Goal: Task Accomplishment & Management: Use online tool/utility

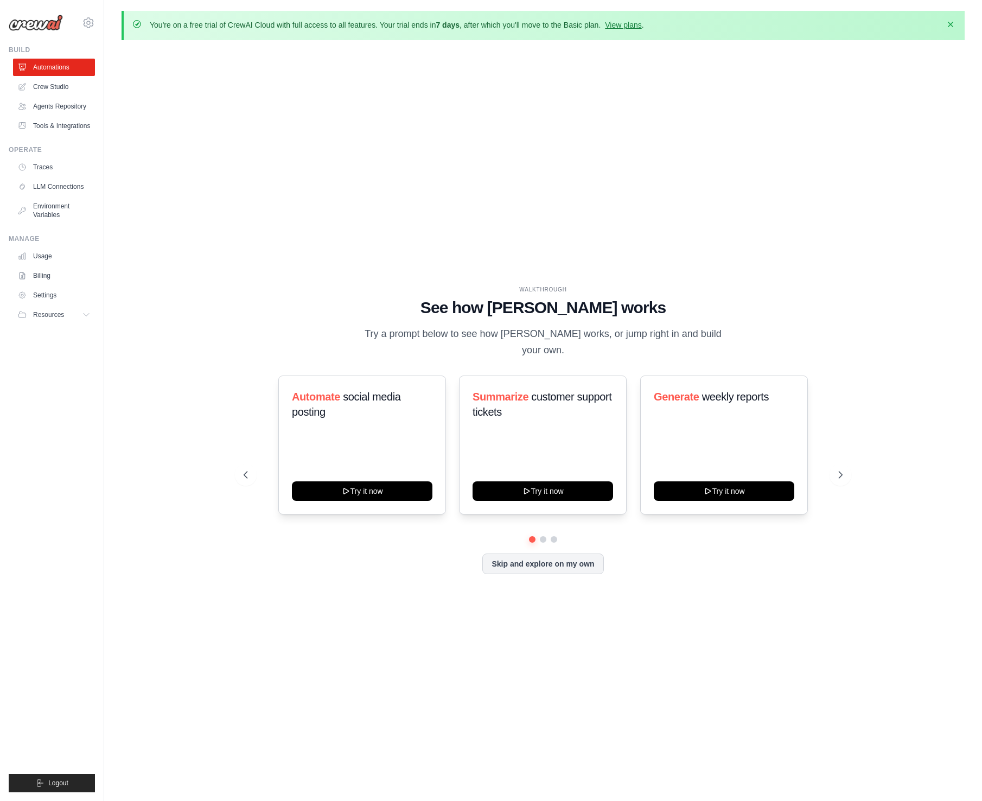
click at [950, 26] on icon "button" at bounding box center [950, 24] width 11 height 11
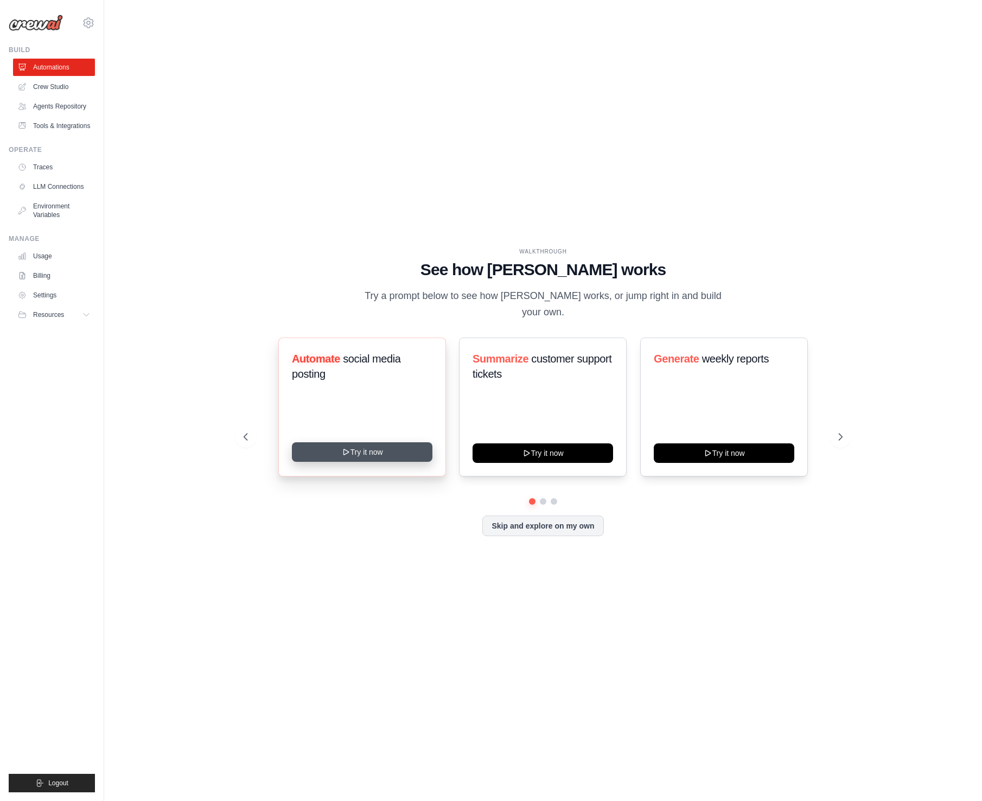
click at [374, 444] on button "Try it now" at bounding box center [362, 452] width 140 height 20
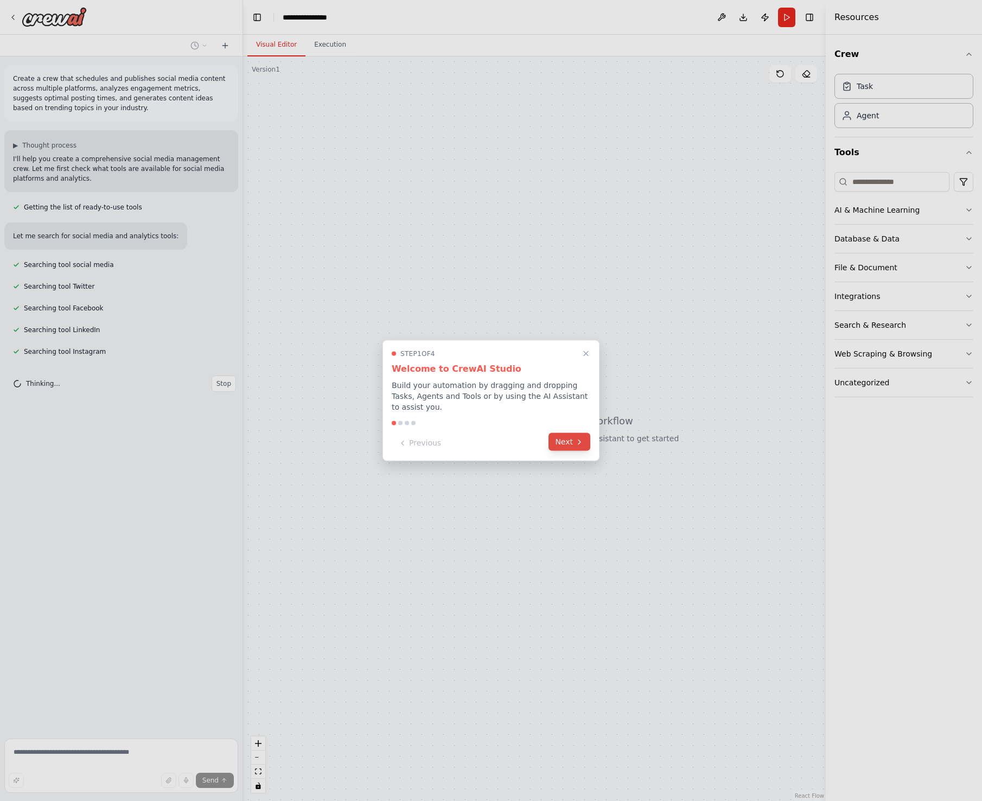
click at [569, 443] on button "Next" at bounding box center [569, 442] width 42 height 18
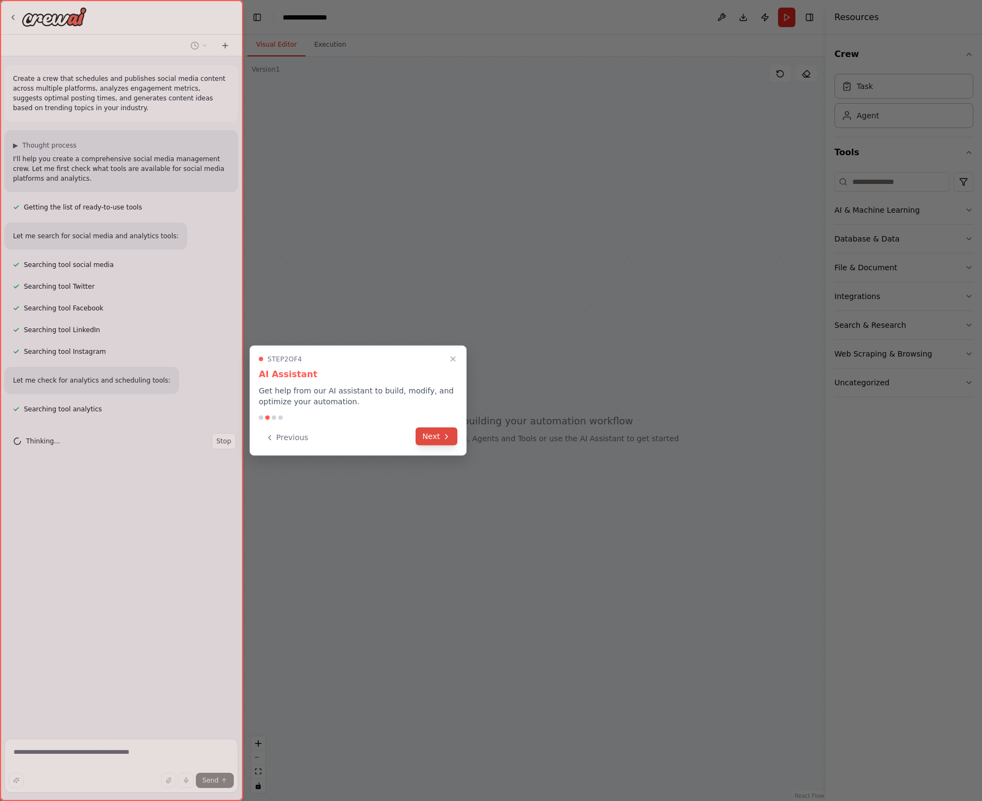
click at [439, 441] on button "Next" at bounding box center [436, 436] width 42 height 18
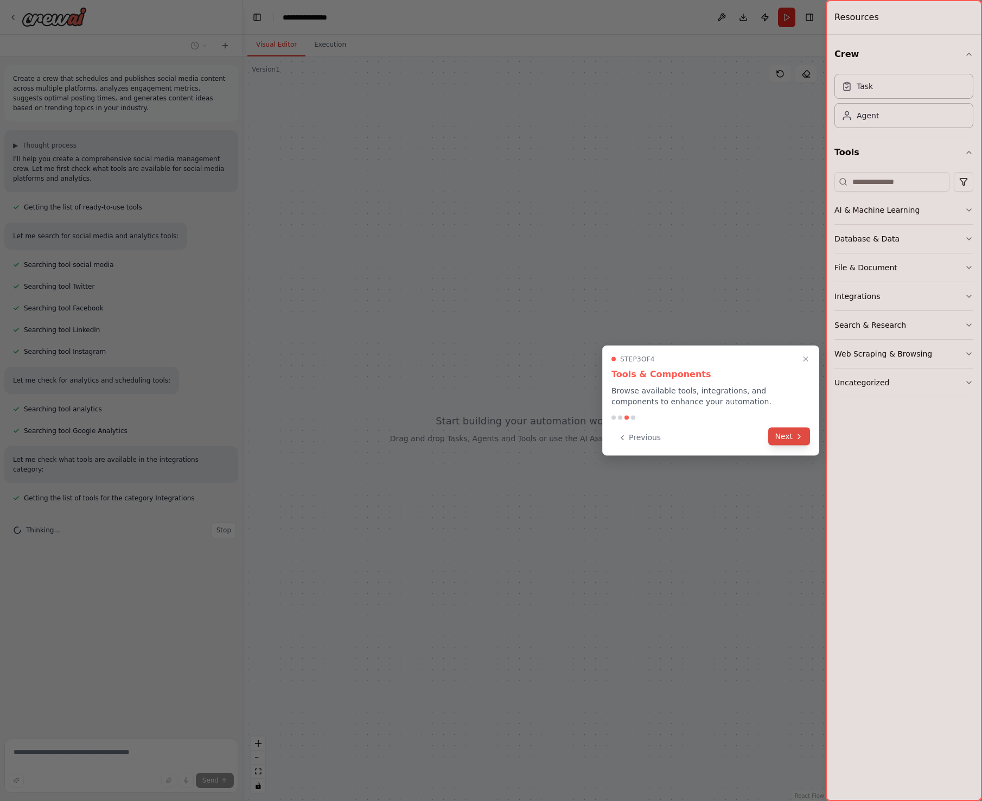
click at [791, 436] on button "Next" at bounding box center [789, 436] width 42 height 18
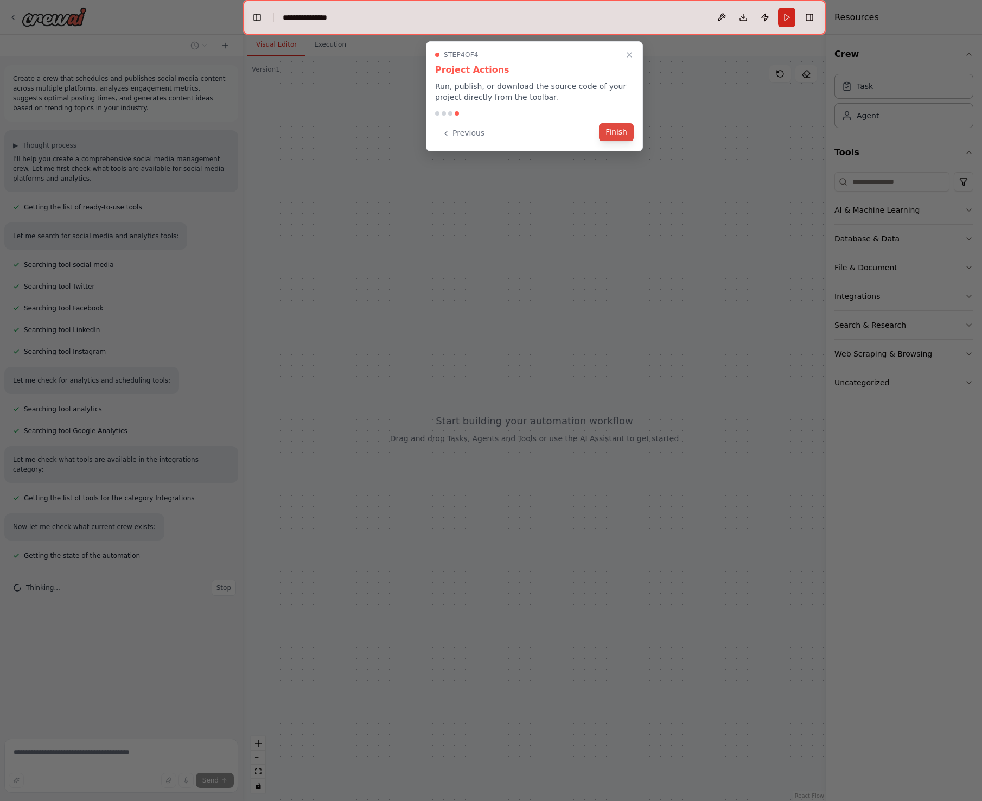
click at [625, 140] on button "Finish" at bounding box center [616, 132] width 35 height 18
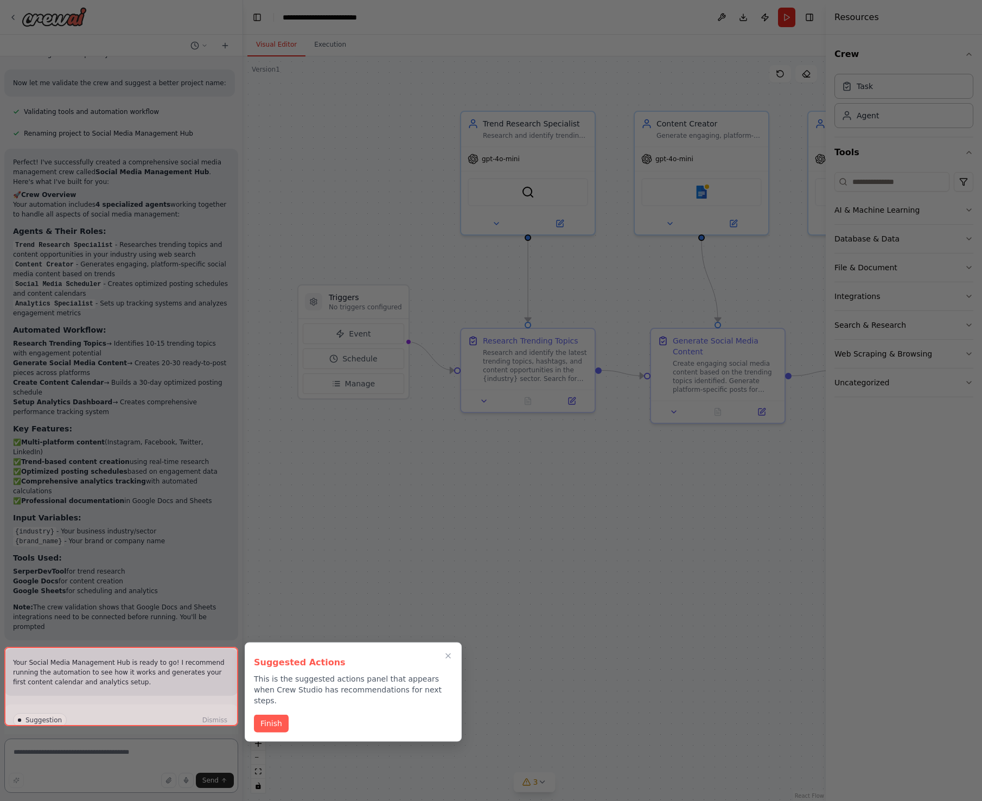
scroll to position [948, 0]
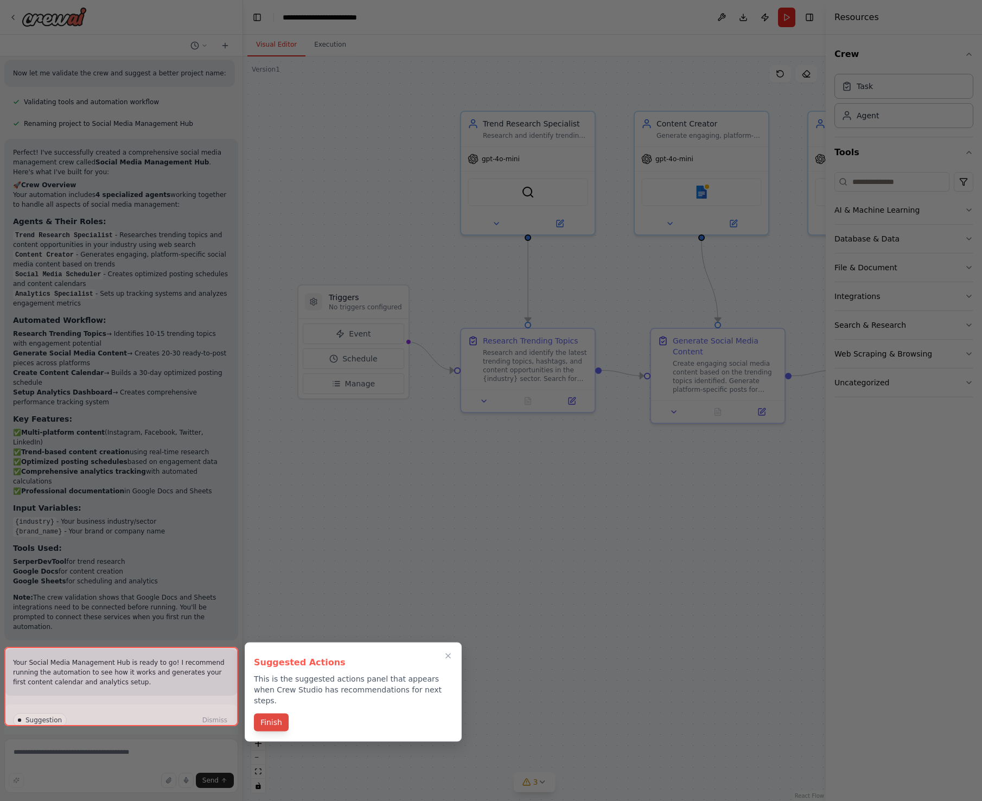
click at [272, 718] on button "Finish" at bounding box center [271, 722] width 35 height 18
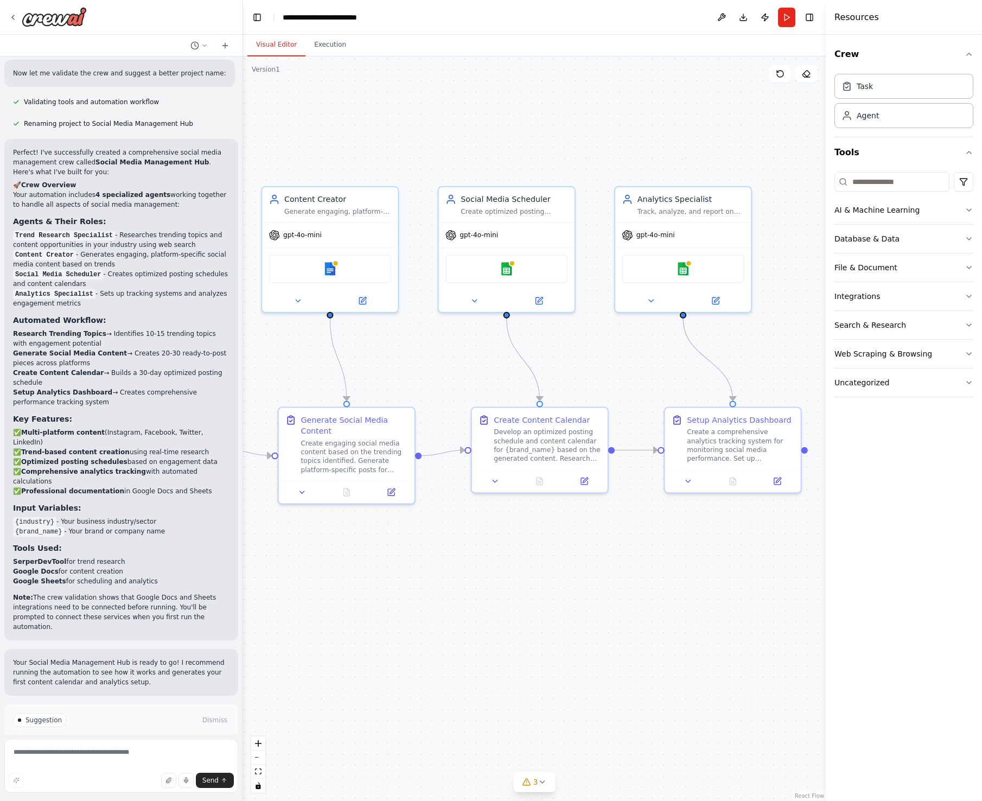
drag, startPoint x: 621, startPoint y: 514, endPoint x: 247, endPoint y: 597, distance: 382.8
click at [247, 597] on div ".deletable-edge-delete-btn { width: 20px; height: 20px; border: 0px solid #ffff…" at bounding box center [534, 428] width 583 height 744
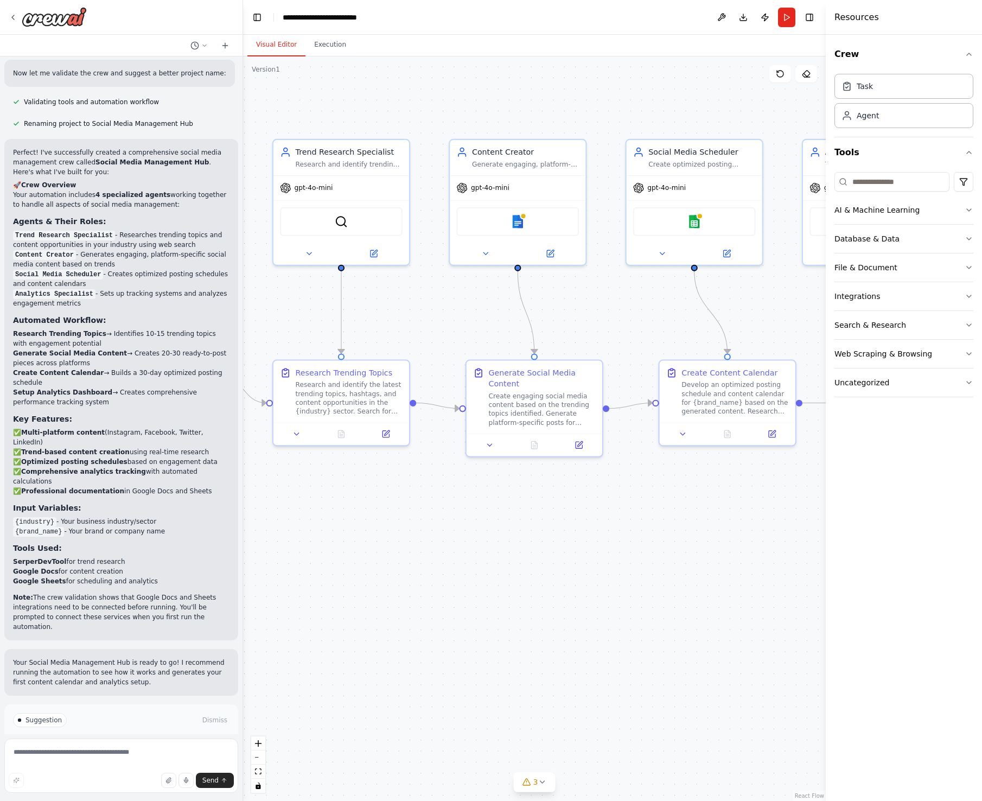
drag, startPoint x: 628, startPoint y: 565, endPoint x: 816, endPoint y: 518, distance: 193.5
click at [816, 518] on div ".deletable-edge-delete-btn { width: 20px; height: 20px; border: 0px solid #ffff…" at bounding box center [534, 428] width 583 height 744
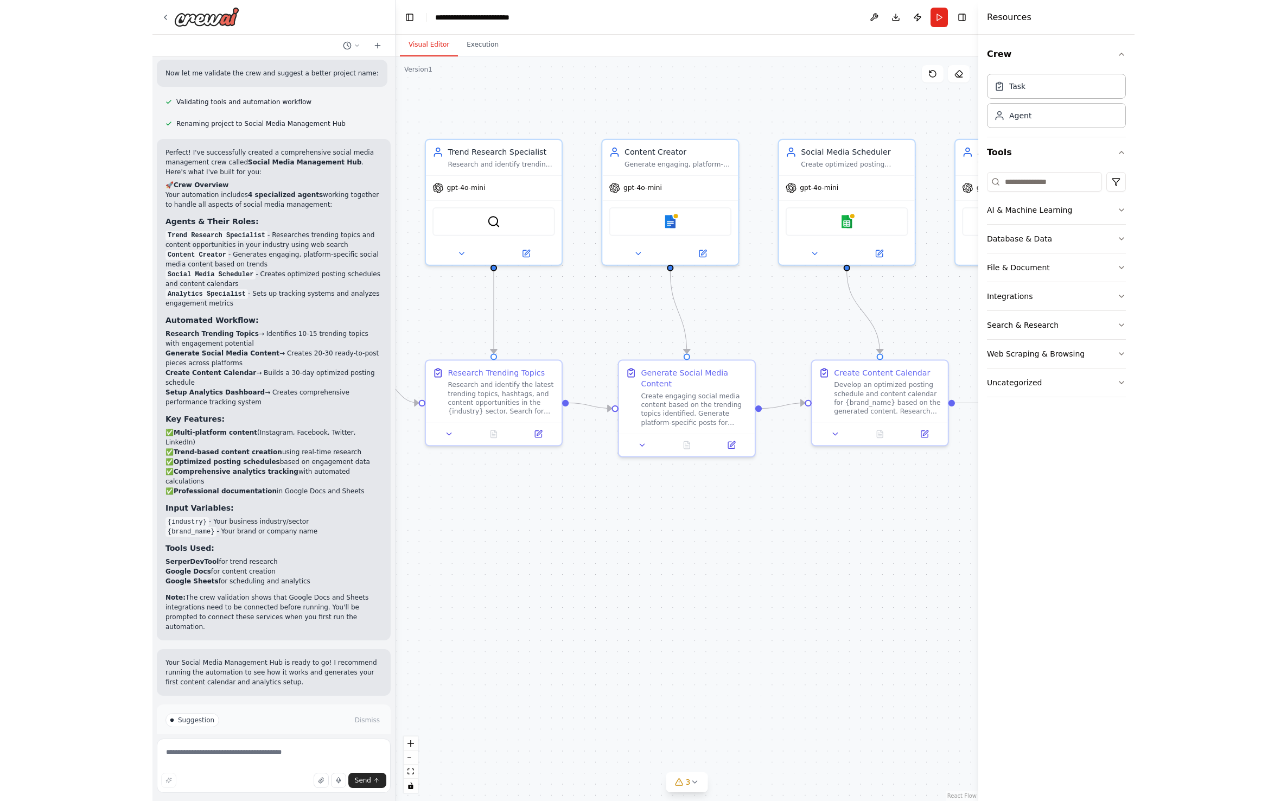
scroll to position [0, 0]
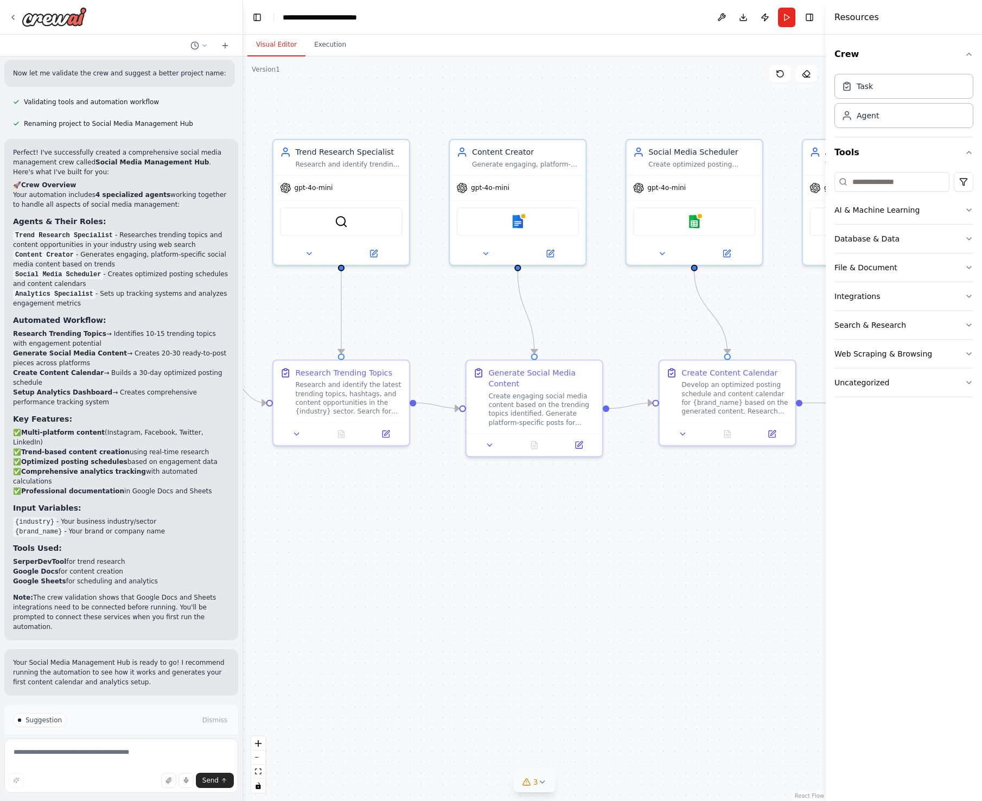
click at [546, 783] on icon at bounding box center [541, 781] width 9 height 9
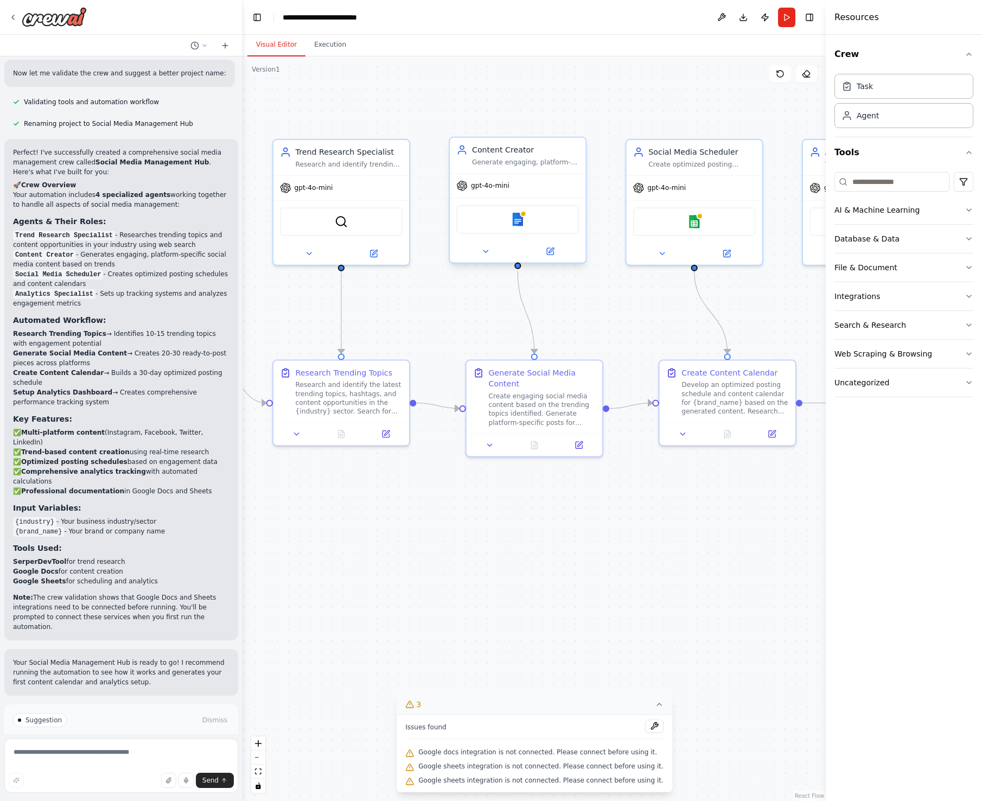
click at [556, 161] on div "Generate engaging, platform-specific social media content including posts, capt…" at bounding box center [525, 161] width 107 height 9
click at [539, 159] on div "Generate engaging, platform-specific social media content including posts, capt…" at bounding box center [525, 161] width 107 height 9
click at [485, 250] on icon at bounding box center [485, 251] width 9 height 9
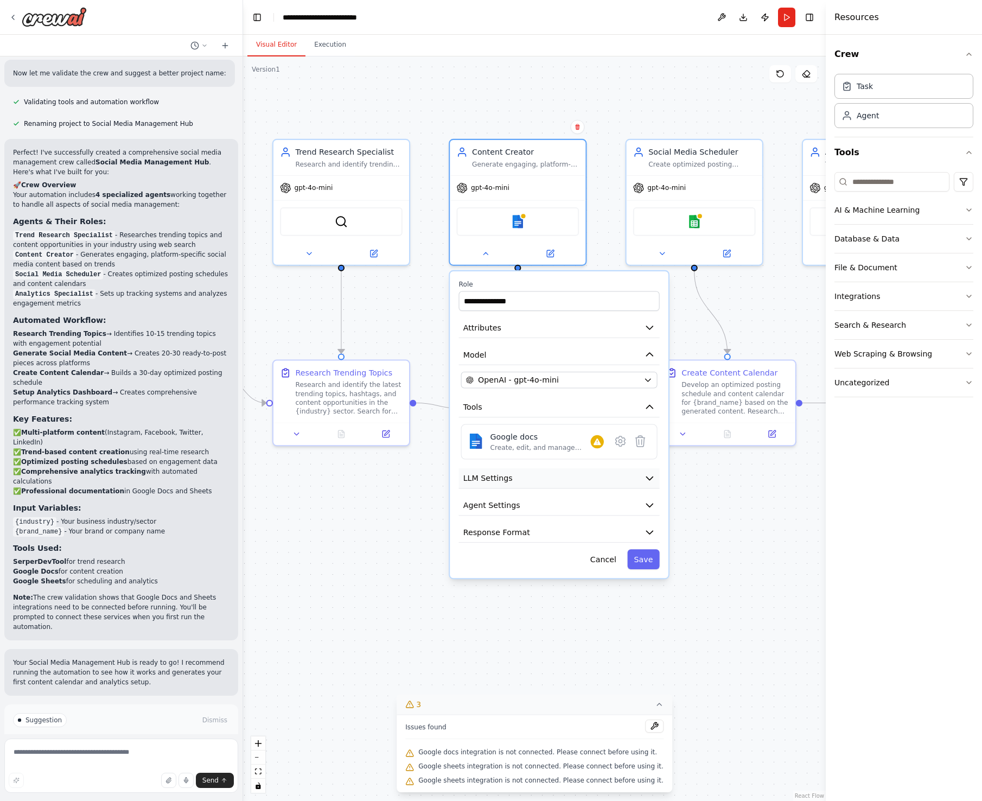
click at [508, 475] on span "LLM Settings" at bounding box center [487, 477] width 49 height 11
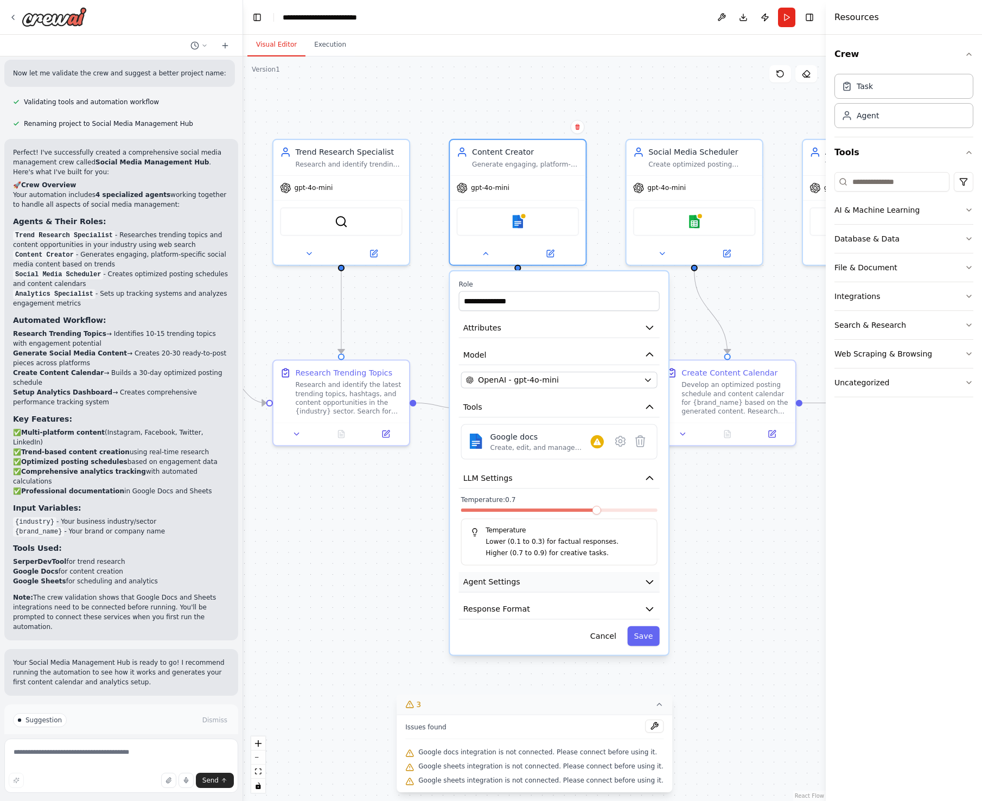
click at [533, 579] on button "Agent Settings" at bounding box center [559, 582] width 201 height 21
click at [601, 75] on div ".deletable-edge-delete-btn { width: 20px; height: 20px; border: 0px solid #ffff…" at bounding box center [534, 428] width 583 height 744
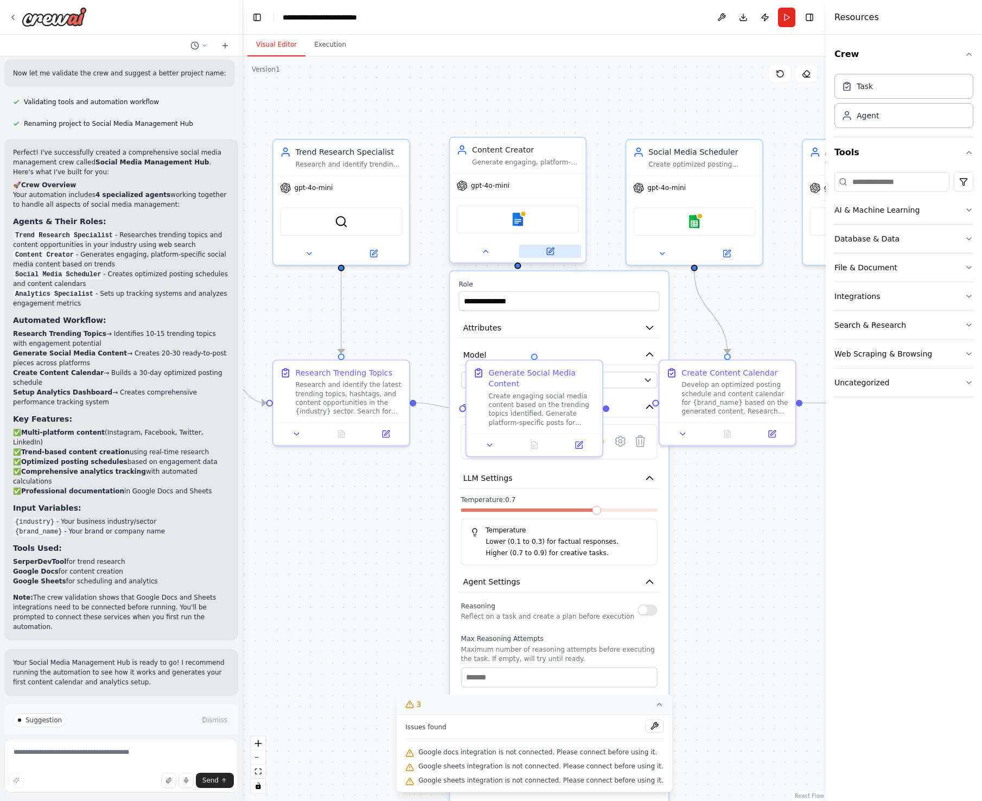
click at [541, 256] on button at bounding box center [550, 251] width 62 height 13
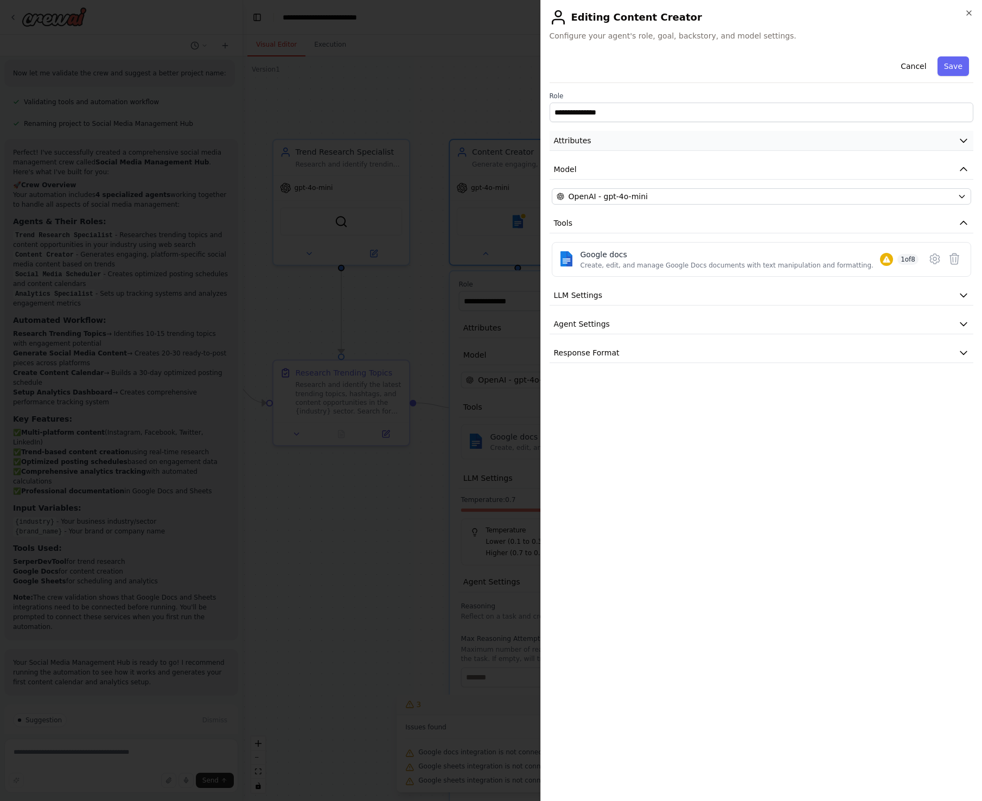
click at [958, 142] on icon "button" at bounding box center [963, 140] width 11 height 11
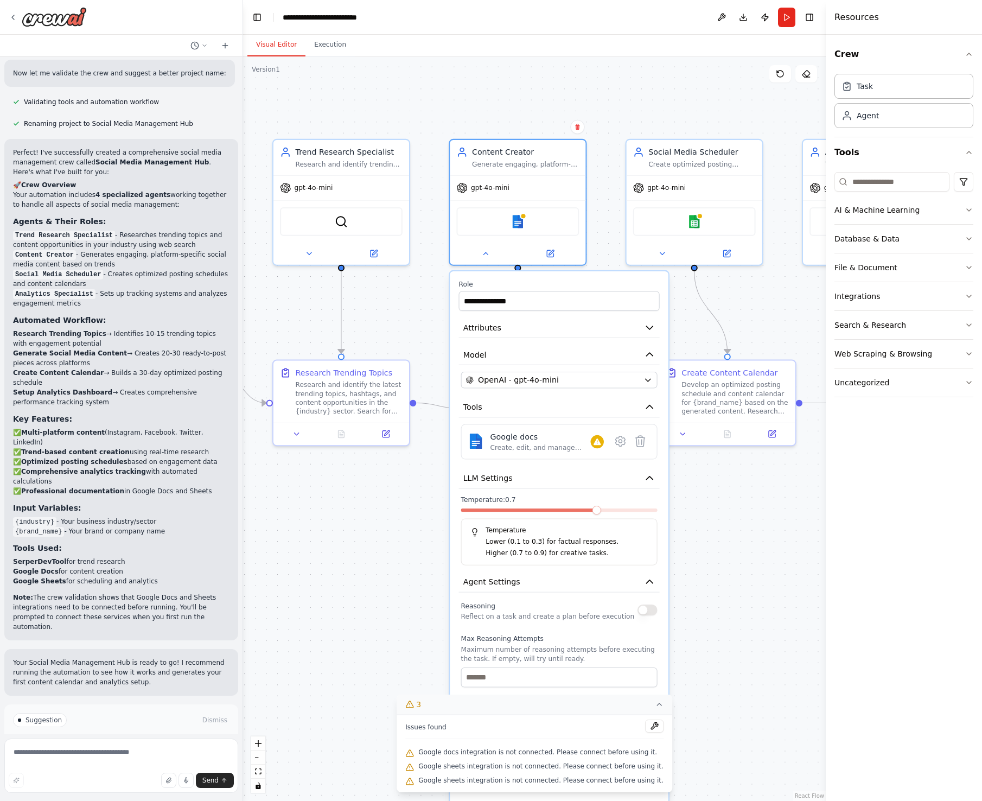
click at [633, 108] on div ".deletable-edge-delete-btn { width: 20px; height: 20px; border: 0px solid #ffff…" at bounding box center [534, 428] width 583 height 744
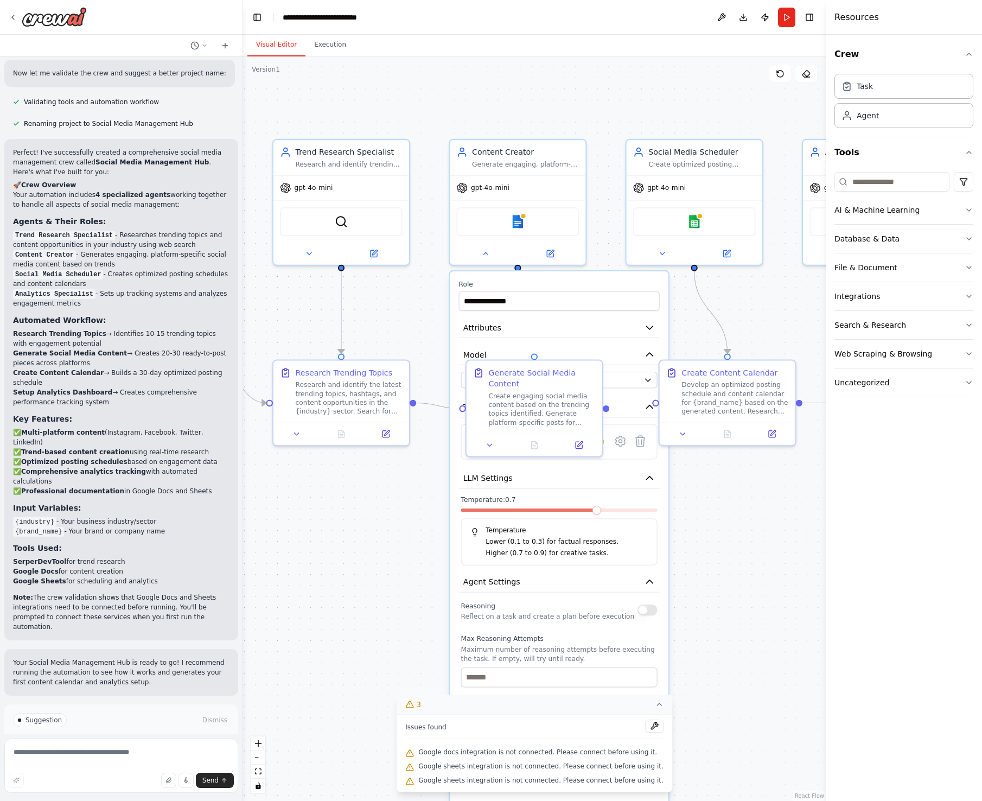
click at [728, 565] on div ".deletable-edge-delete-btn { width: 20px; height: 20px; border: 0px solid #ffff…" at bounding box center [534, 428] width 583 height 744
click at [611, 279] on div "**********" at bounding box center [559, 618] width 219 height 694
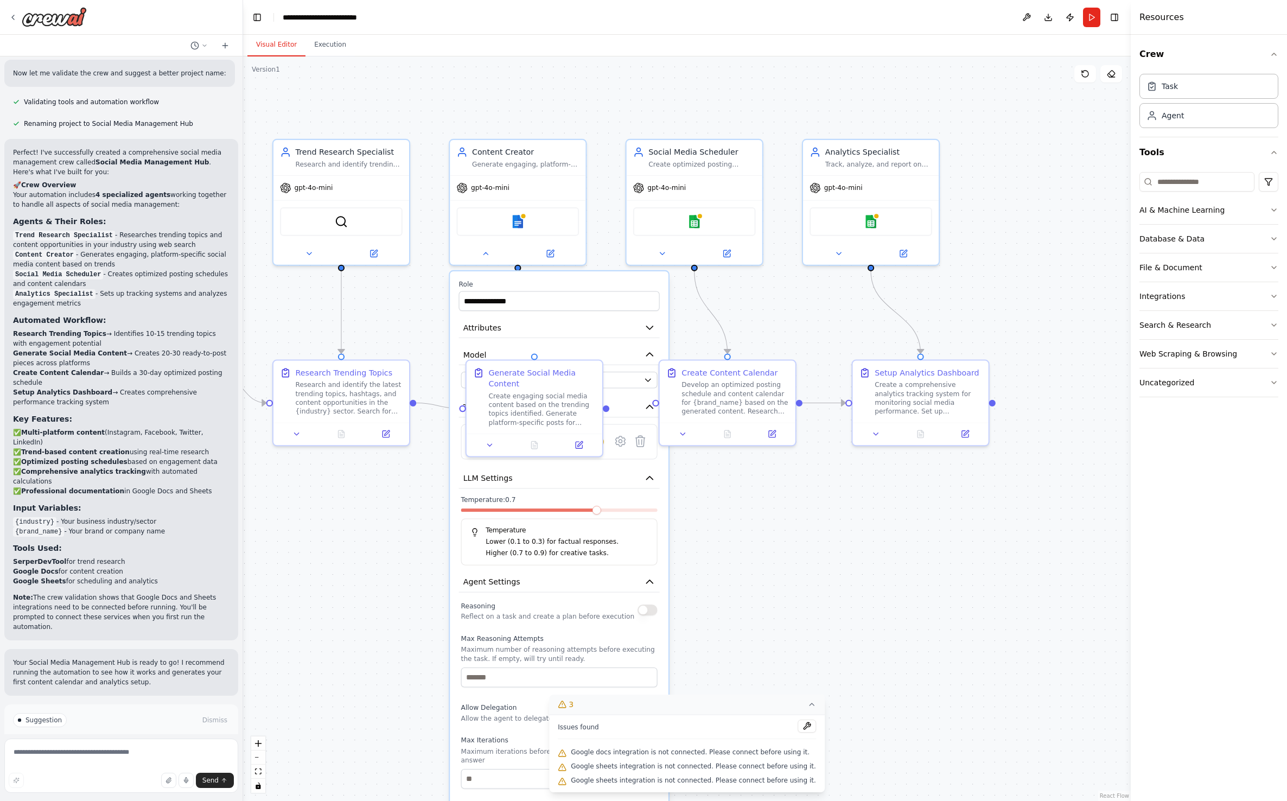
click at [856, 609] on div ".deletable-edge-delete-btn { width: 20px; height: 20px; border: 0px solid #ffff…" at bounding box center [686, 428] width 887 height 744
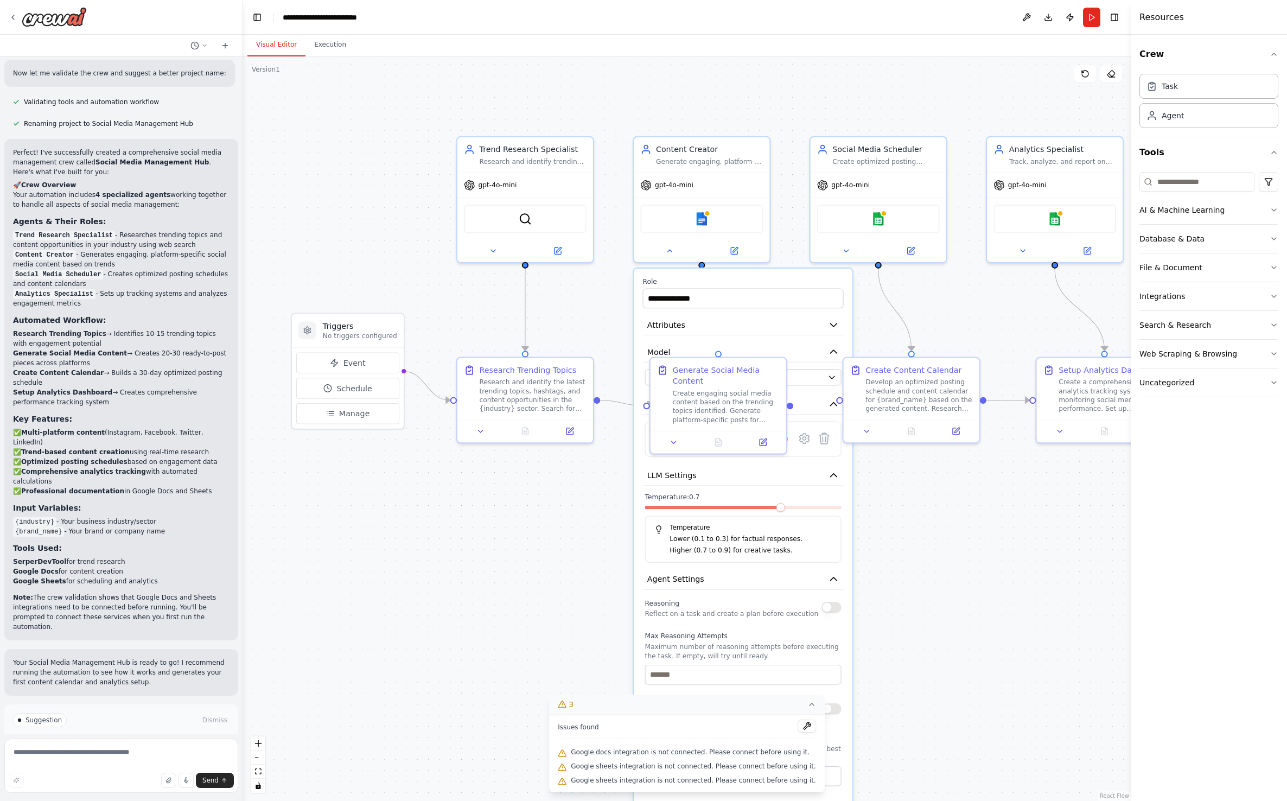
drag, startPoint x: 856, startPoint y: 609, endPoint x: 1040, endPoint y: 606, distance: 183.9
click at [981, 606] on div ".deletable-edge-delete-btn { width: 20px; height: 20px; border: 0px solid #ffff…" at bounding box center [686, 428] width 887 height 744
click at [340, 326] on h3 "Triggers" at bounding box center [360, 325] width 74 height 11
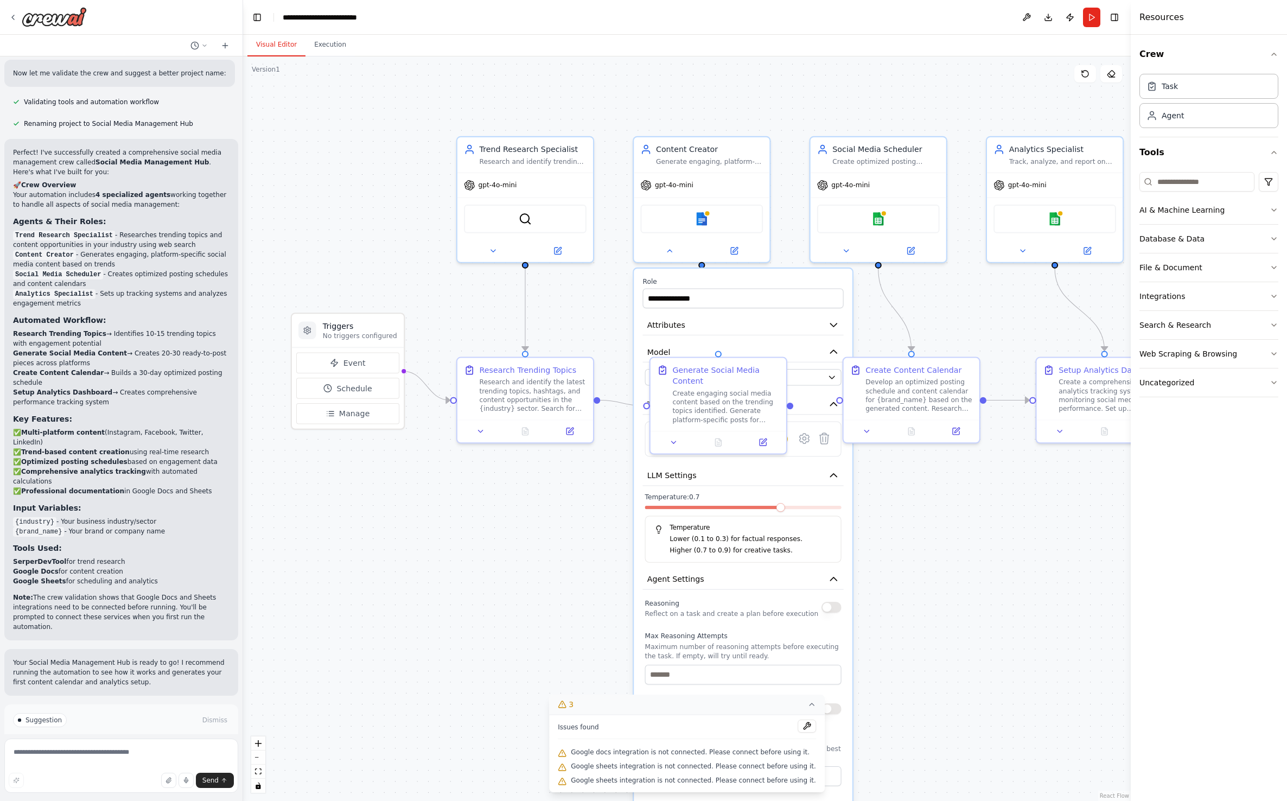
click at [807, 701] on icon at bounding box center [811, 704] width 9 height 9
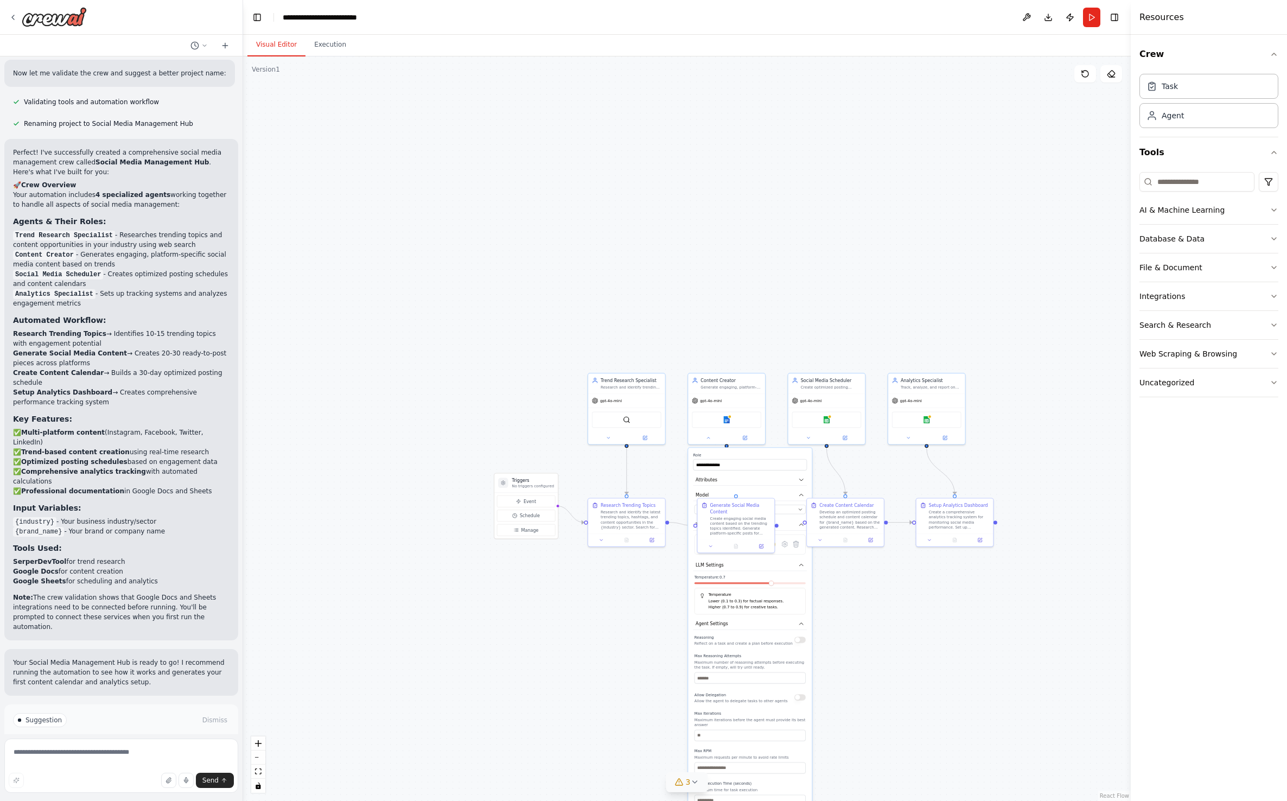
click at [777, 455] on label "Role" at bounding box center [750, 455] width 114 height 5
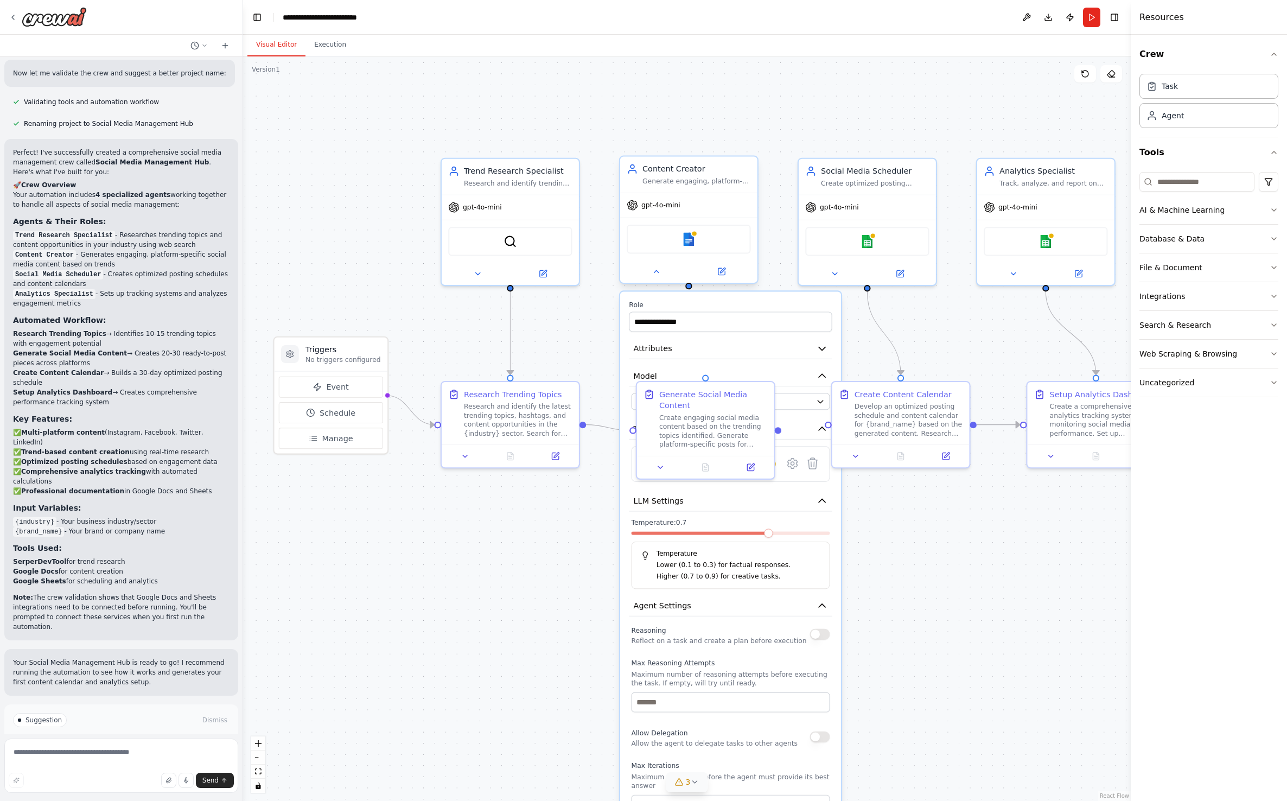
click at [733, 178] on div "Generate engaging, platform-specific social media content including posts, capt…" at bounding box center [696, 181] width 108 height 9
click at [722, 271] on icon at bounding box center [722, 270] width 5 height 5
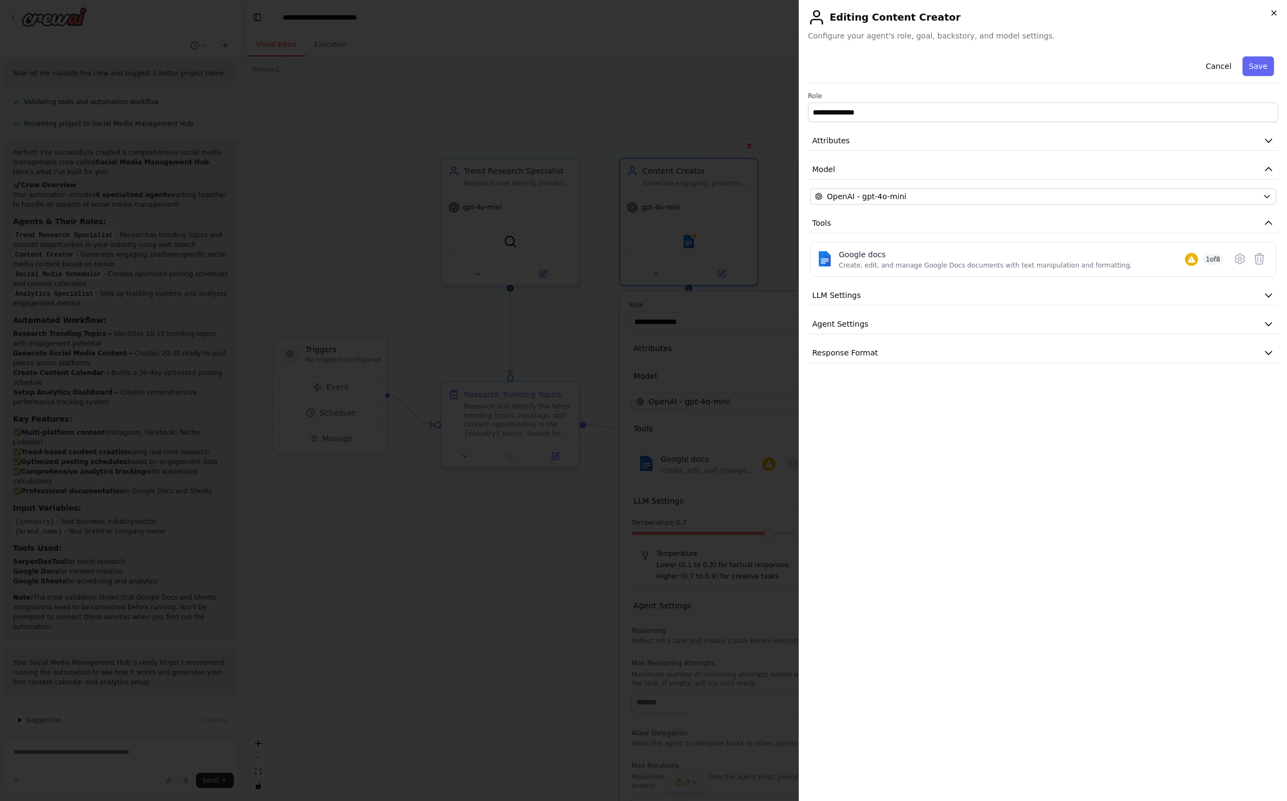
click at [981, 11] on icon "button" at bounding box center [1273, 13] width 9 height 9
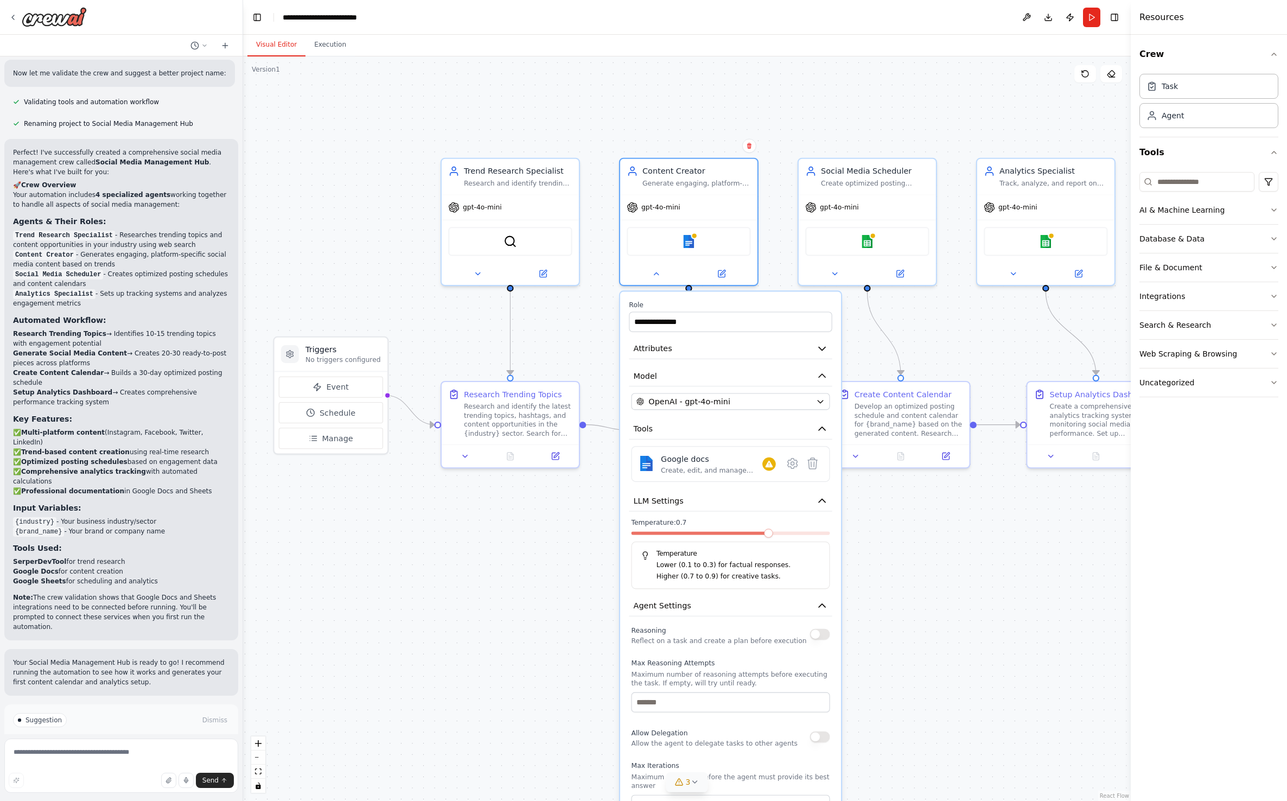
click at [803, 300] on label "Role" at bounding box center [730, 304] width 203 height 9
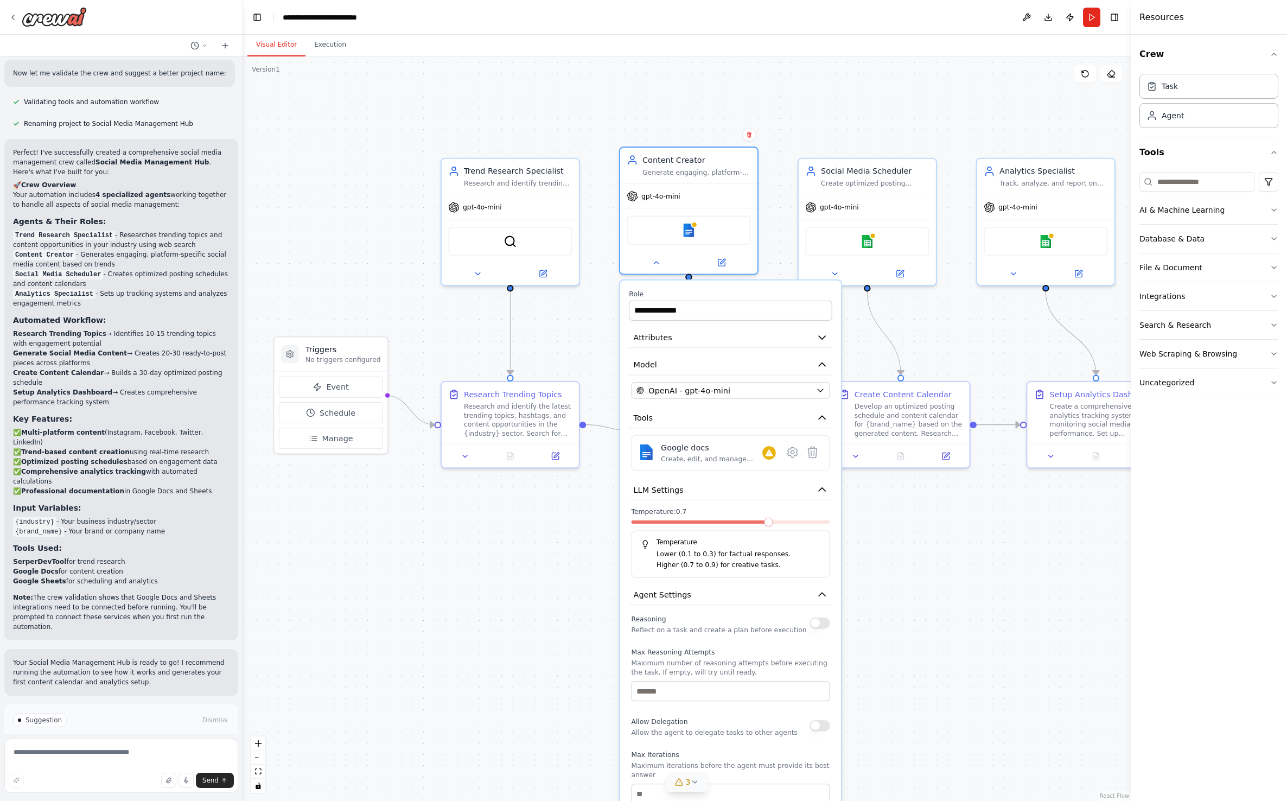
drag, startPoint x: 803, startPoint y: 300, endPoint x: 801, endPoint y: 292, distance: 7.8
click at [801, 292] on label "Role" at bounding box center [730, 293] width 203 height 9
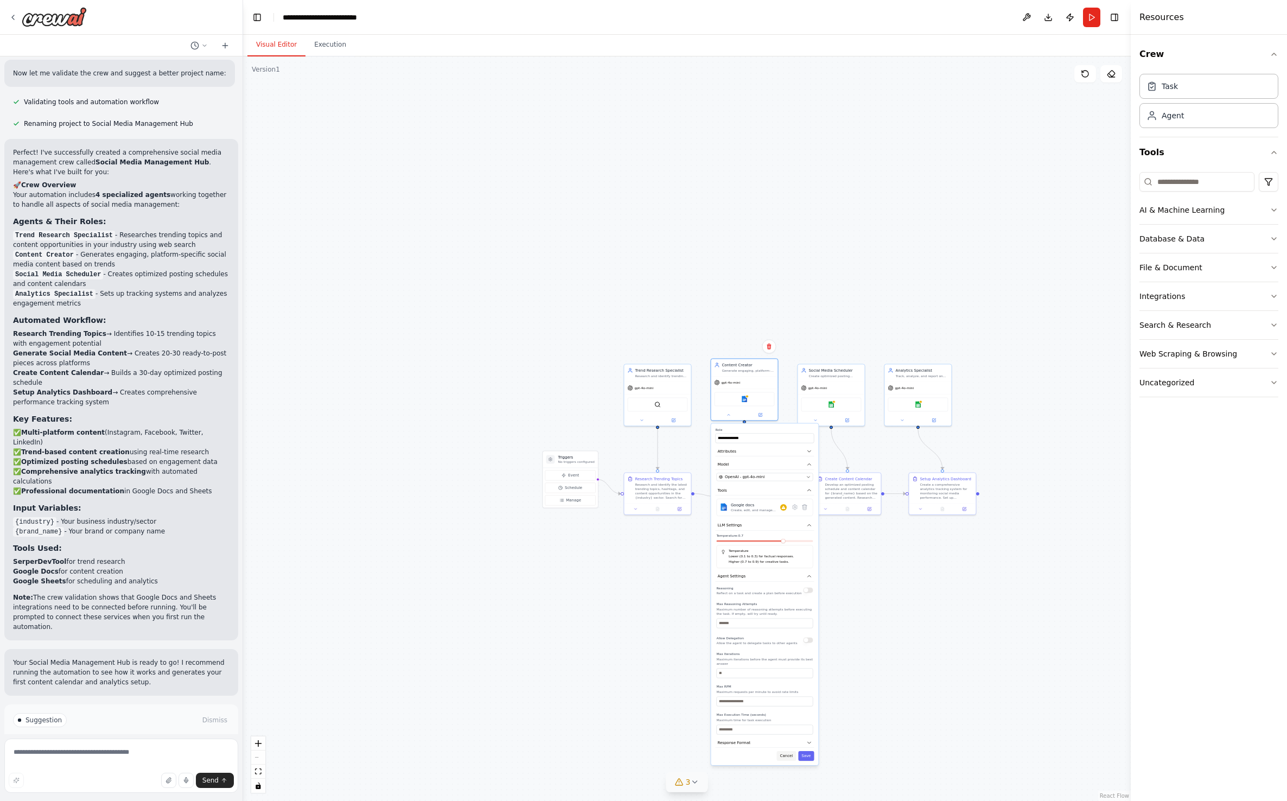
click at [789, 756] on button "Cancel" at bounding box center [787, 756] width 20 height 10
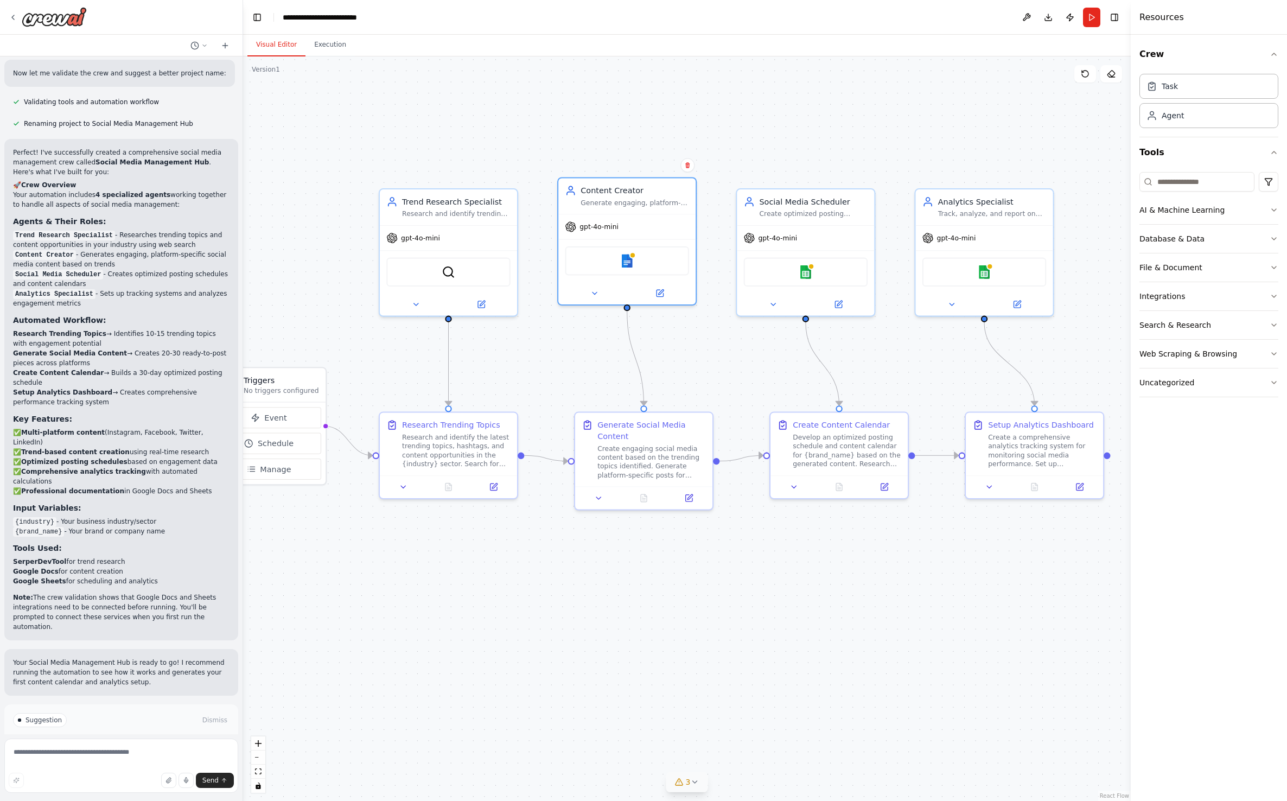
drag, startPoint x: 815, startPoint y: 559, endPoint x: 799, endPoint y: 662, distance: 104.2
click at [799, 662] on div ".deletable-edge-delete-btn { width: 20px; height: 20px; border: 0px solid #ffff…" at bounding box center [686, 428] width 887 height 744
